Goal: Task Accomplishment & Management: Complete application form

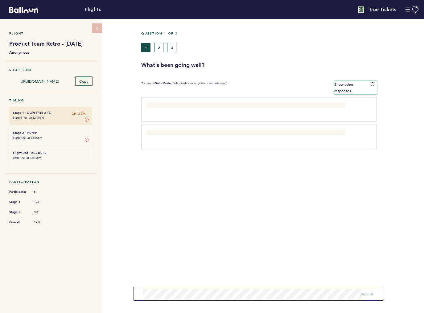
click at [355, 85] on label "Show other responses" at bounding box center [355, 87] width 43 height 13
click at [0, 0] on input "Show other responses" at bounding box center [0, 0] width 0 height 0
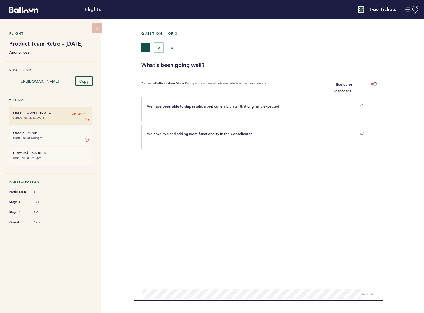
click at [160, 49] on button "2" at bounding box center [158, 47] width 9 height 9
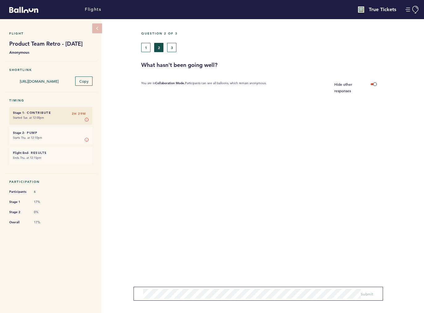
click at [377, 84] on section "You are in Collaboration Mode. Participants can see all balloons, which remain …" at bounding box center [282, 87] width 283 height 13
click at [375, 84] on span at bounding box center [374, 84] width 6 height 2
click at [0, 0] on input "Hide other responses" at bounding box center [0, 0] width 0 height 0
click at [375, 84] on span at bounding box center [374, 84] width 6 height 2
click at [0, 0] on input "Show other responses" at bounding box center [0, 0] width 0 height 0
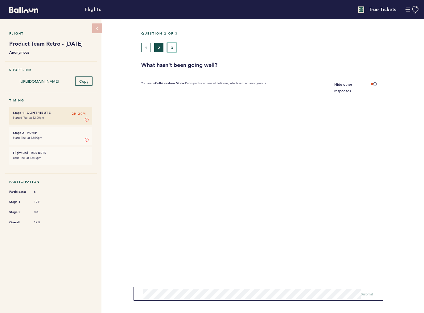
click at [169, 49] on button "3" at bounding box center [171, 47] width 9 height 9
click at [149, 47] on button "1" at bounding box center [145, 47] width 9 height 9
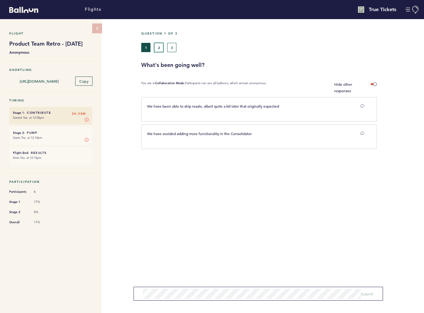
click at [162, 47] on button "2" at bounding box center [158, 47] width 9 height 9
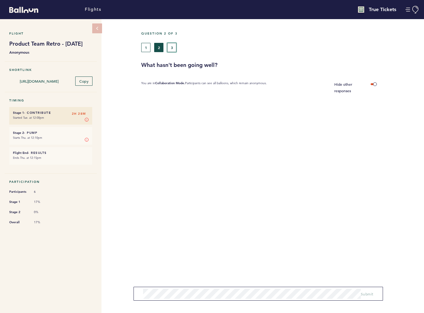
click at [171, 48] on button "3" at bounding box center [171, 47] width 9 height 9
click at [55, 141] on small "Starts Thu. at 12:10pm" at bounding box center [51, 138] width 76 height 6
click at [157, 48] on button "2" at bounding box center [158, 47] width 9 height 9
click at [148, 47] on button "1" at bounding box center [145, 47] width 9 height 9
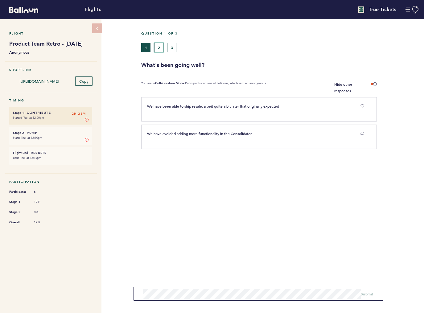
click at [155, 46] on button "2" at bounding box center [158, 47] width 9 height 9
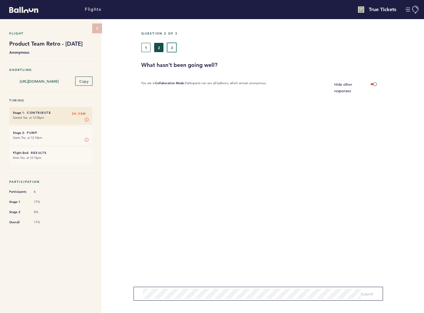
click at [172, 48] on button "3" at bounding box center [171, 47] width 9 height 9
click at [130, 289] on div "Flight Product Team Retro - September 2025 Anonymous Shortlink https://blln.lin…" at bounding box center [212, 166] width 424 height 294
click at [133, 287] on form "Submit" at bounding box center [257, 294] width 249 height 14
click at [140, 287] on form "Submit" at bounding box center [257, 294] width 249 height 14
click at [139, 289] on form "Submit" at bounding box center [257, 294] width 249 height 14
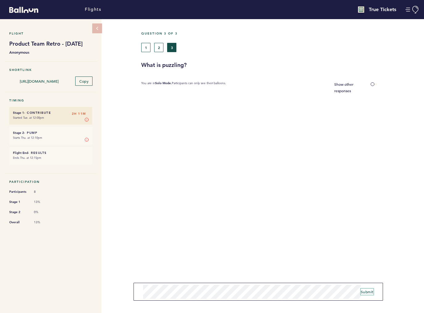
click at [366, 291] on span "Submit" at bounding box center [367, 291] width 13 height 5
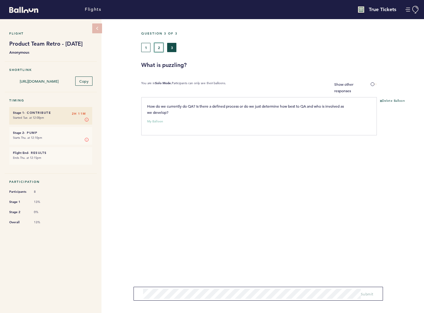
click at [159, 47] on button "2" at bounding box center [158, 47] width 9 height 9
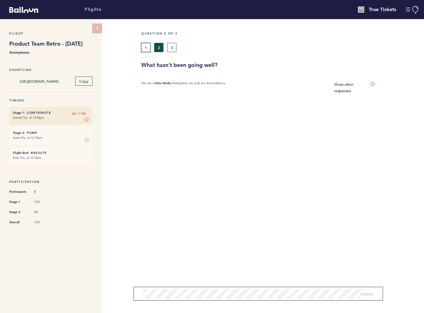
click at [146, 48] on button "1" at bounding box center [145, 47] width 9 height 9
